Goal: Navigation & Orientation: Find specific page/section

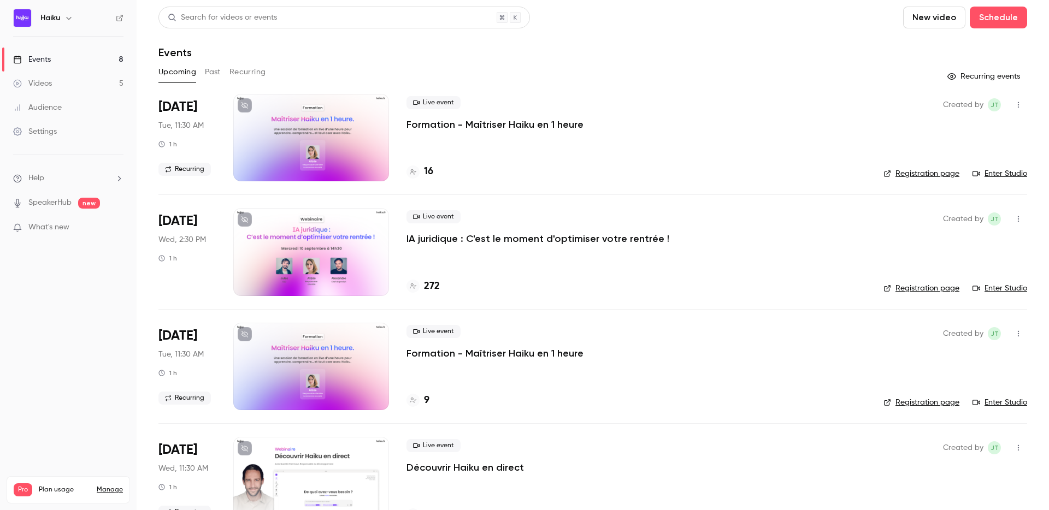
click at [545, 48] on div "Events" at bounding box center [592, 52] width 869 height 13
